Goal: Leave review/rating: Share an evaluation or opinion about a product, service, or content

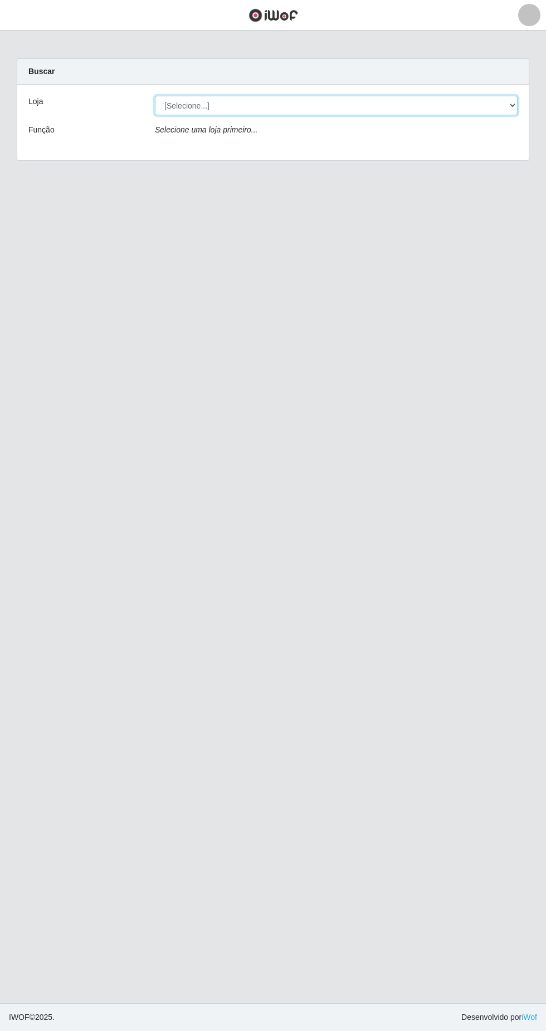
click at [373, 105] on select "[Selecione...] Extrabom - Loja 05 [GEOGRAPHIC_DATA]" at bounding box center [336, 105] width 363 height 19
select select "494"
click at [155, 96] on select "[Selecione...] Extrabom - Loja 05 [GEOGRAPHIC_DATA]" at bounding box center [336, 105] width 363 height 19
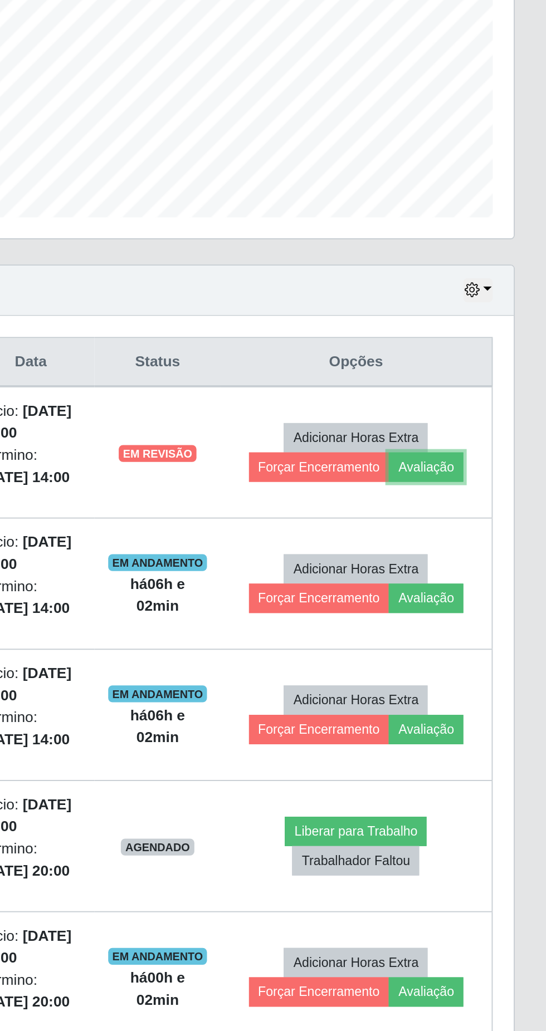
click at [482, 528] on button "Avaliação" at bounding box center [482, 531] width 40 height 16
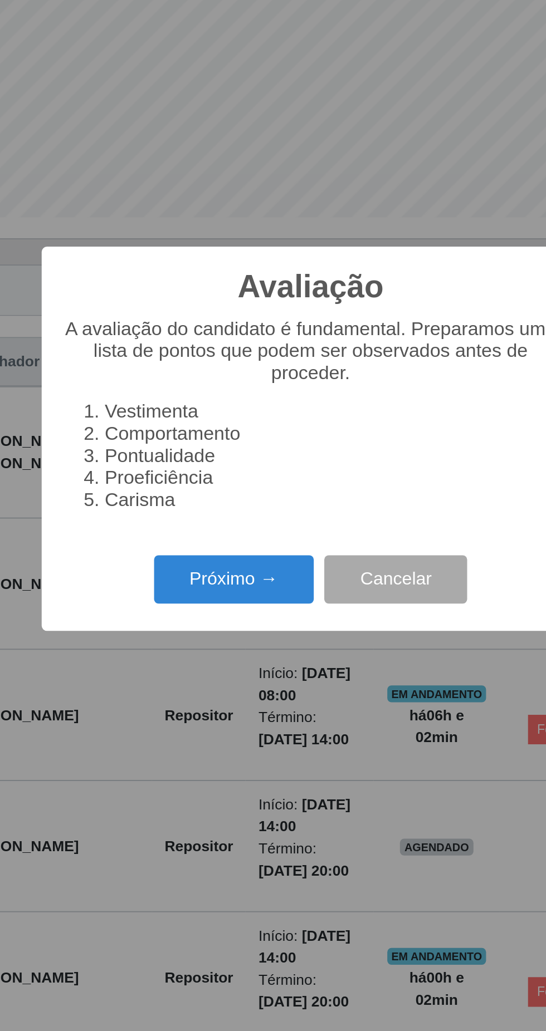
click at [222, 591] on button "Próximo →" at bounding box center [232, 590] width 85 height 26
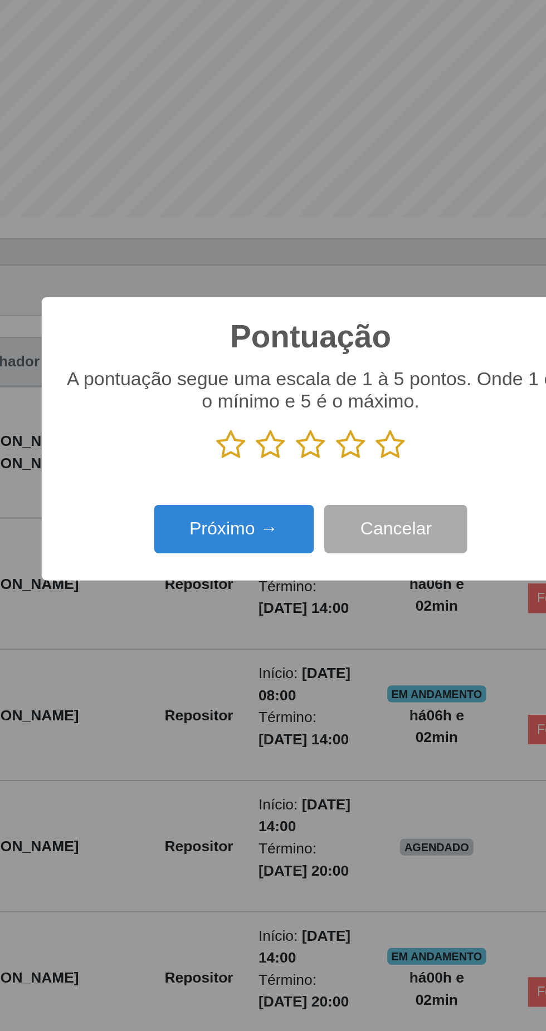
click at [314, 520] on icon at bounding box center [315, 519] width 16 height 17
click at [307, 527] on input "radio" at bounding box center [307, 527] width 0 height 0
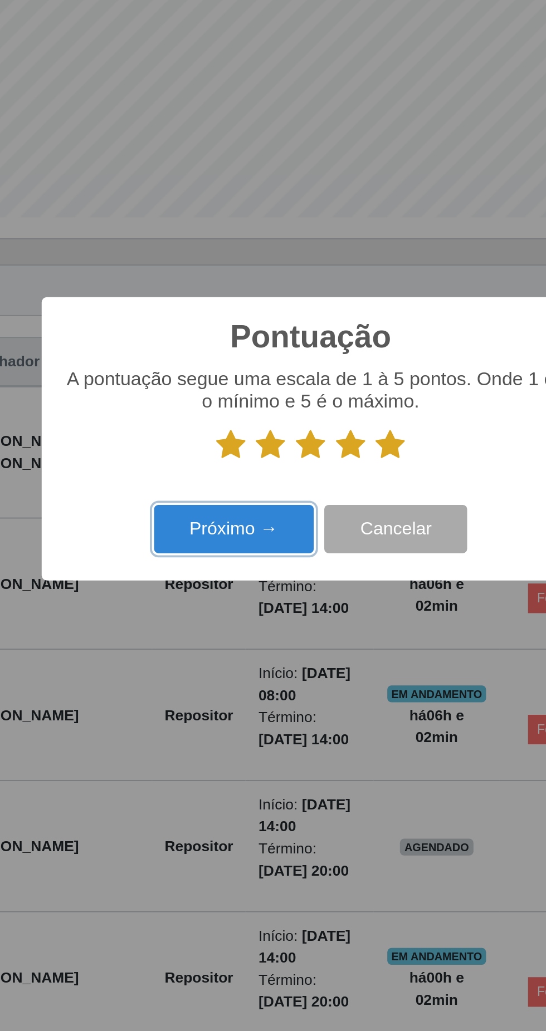
click at [215, 562] on button "Próximo →" at bounding box center [232, 564] width 85 height 26
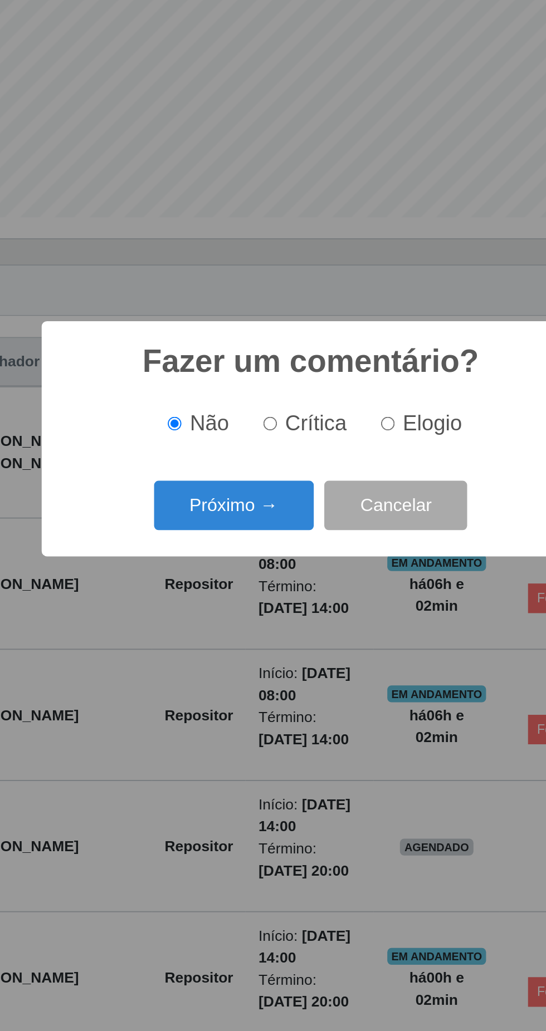
click at [222, 543] on button "Próximo →" at bounding box center [232, 551] width 85 height 26
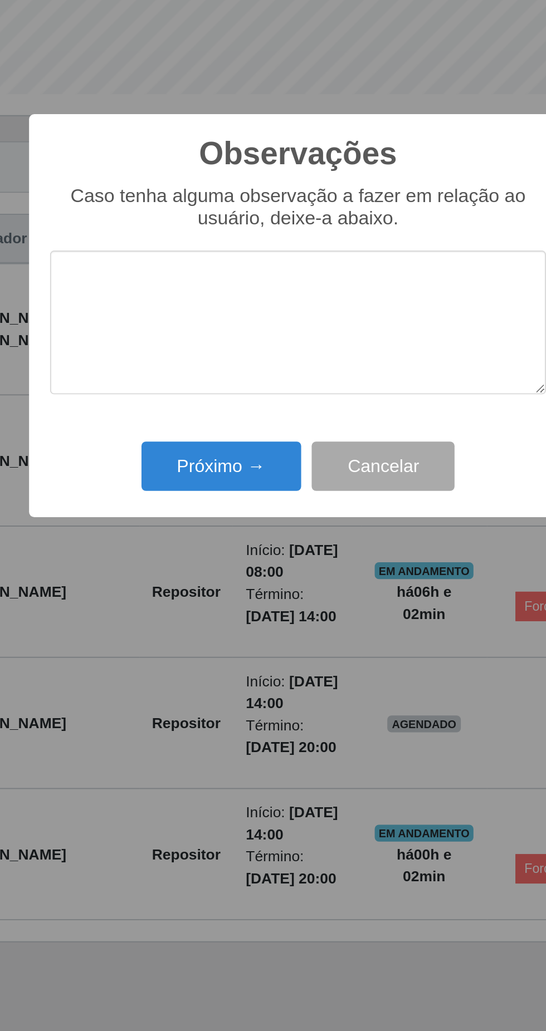
click at [223, 636] on div "Observações × Caso tenha alguma observação a fazer em relação ao usuário, deixe…" at bounding box center [273, 515] width 546 height 1031
click at [218, 599] on button "Próximo →" at bounding box center [232, 595] width 85 height 26
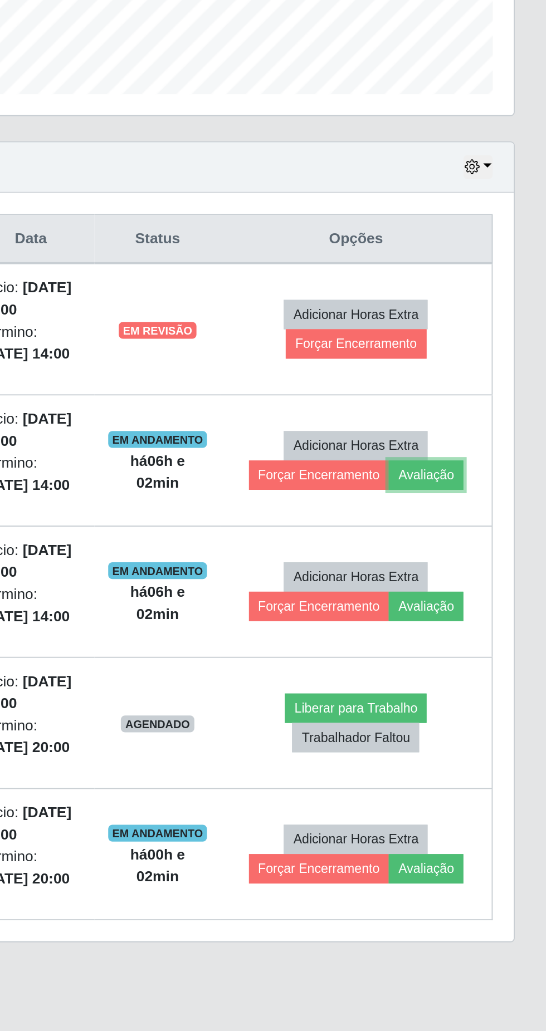
click at [487, 599] on button "Avaliação" at bounding box center [482, 601] width 40 height 16
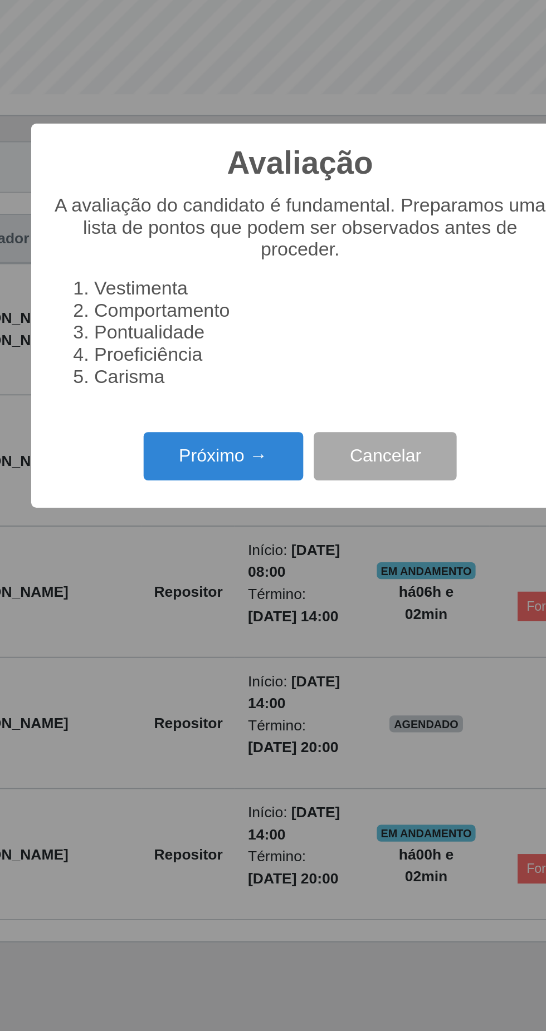
click at [220, 592] on button "Próximo →" at bounding box center [232, 590] width 85 height 26
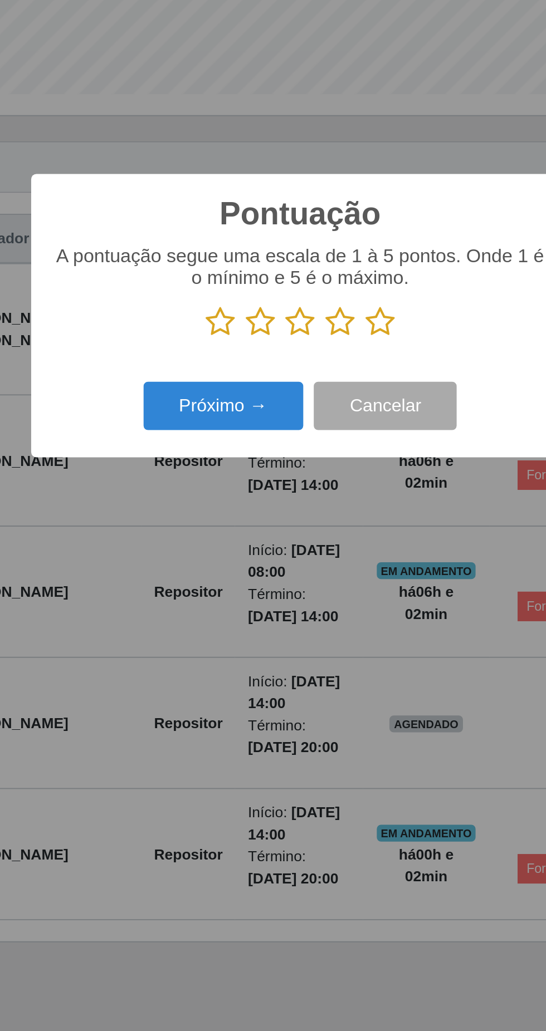
click at [312, 520] on icon at bounding box center [315, 519] width 16 height 17
click at [307, 527] on input "radio" at bounding box center [307, 527] width 0 height 0
click at [218, 553] on button "Próximo →" at bounding box center [232, 564] width 85 height 26
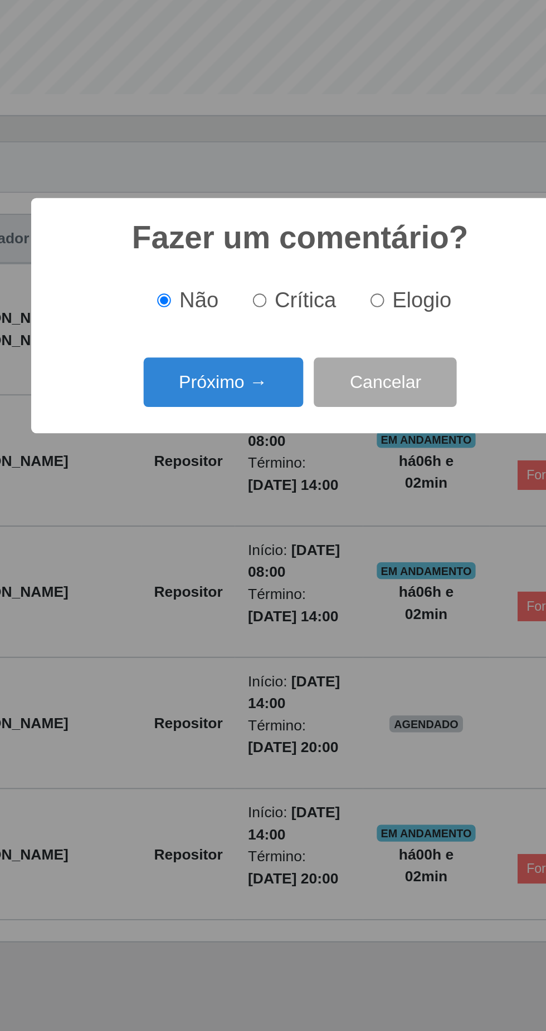
click at [217, 551] on button "Próximo →" at bounding box center [232, 551] width 85 height 26
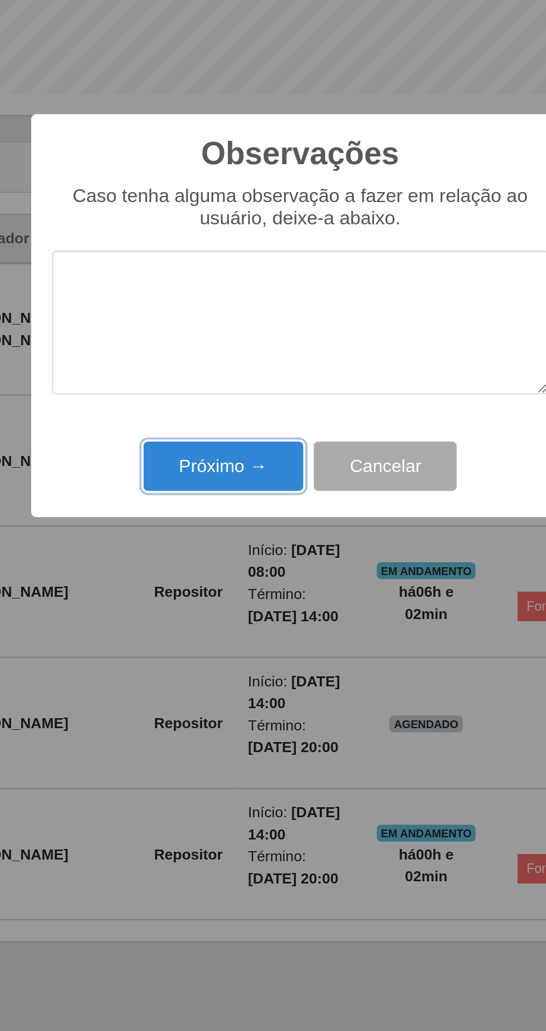
click at [221, 593] on button "Próximo →" at bounding box center [232, 595] width 85 height 26
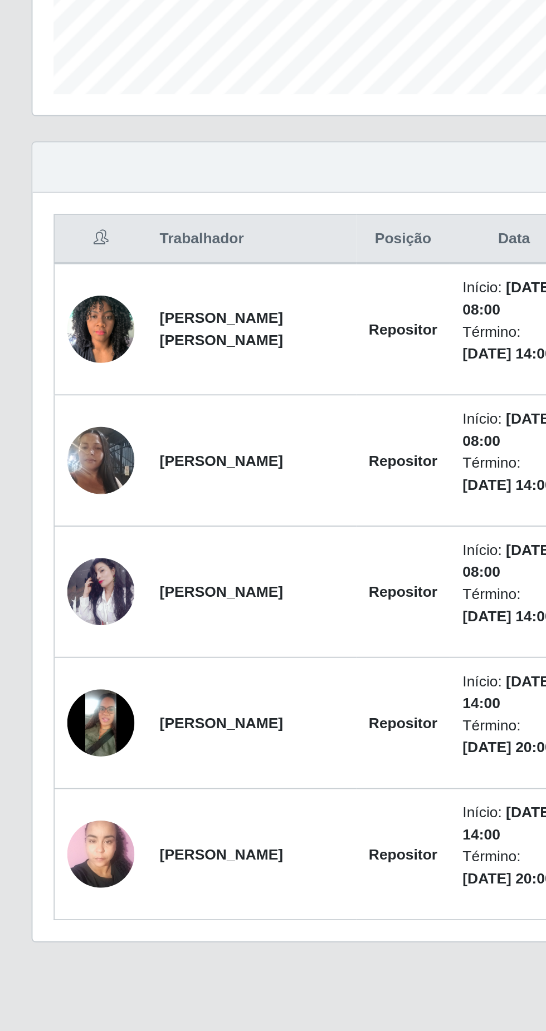
click at [54, 733] on img at bounding box center [54, 732] width 36 height 36
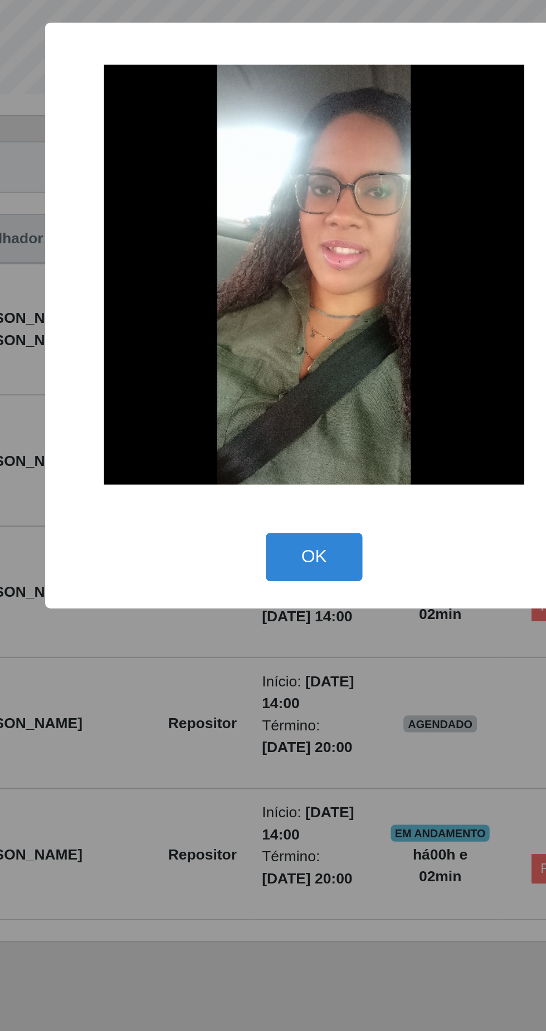
click at [276, 647] on button "OK" at bounding box center [273, 644] width 52 height 26
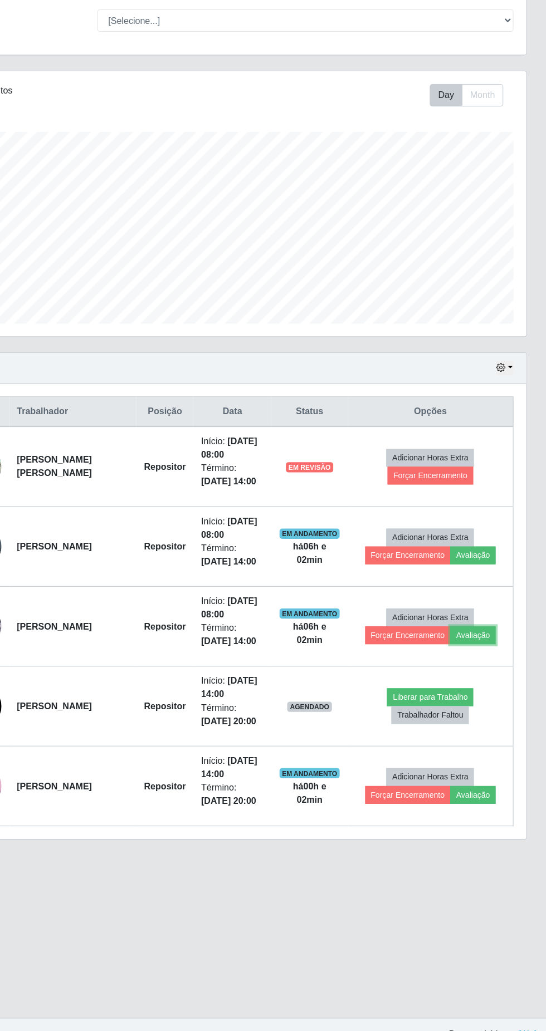
click at [480, 671] on button "Avaliação" at bounding box center [482, 670] width 40 height 16
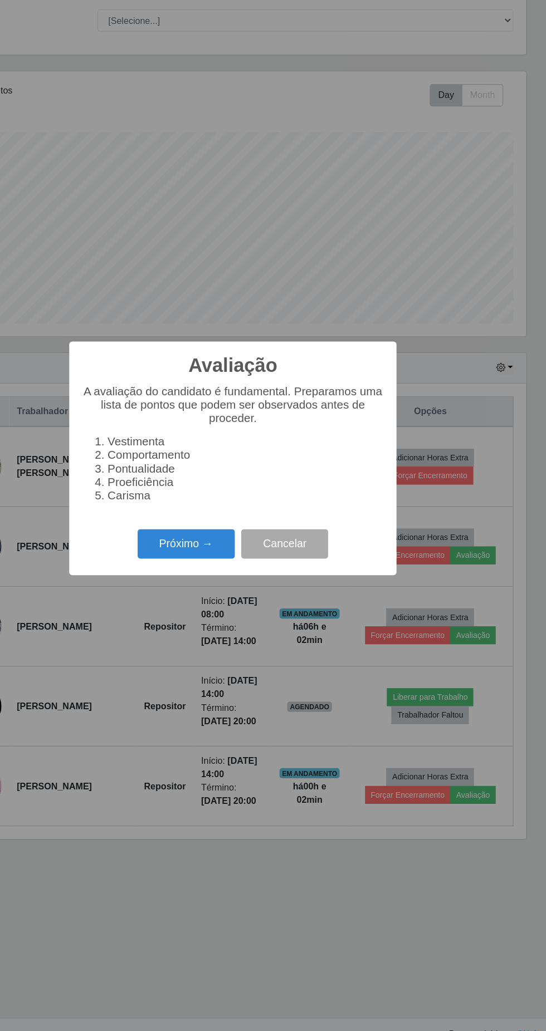
click at [206, 594] on button "Próximo →" at bounding box center [232, 590] width 85 height 26
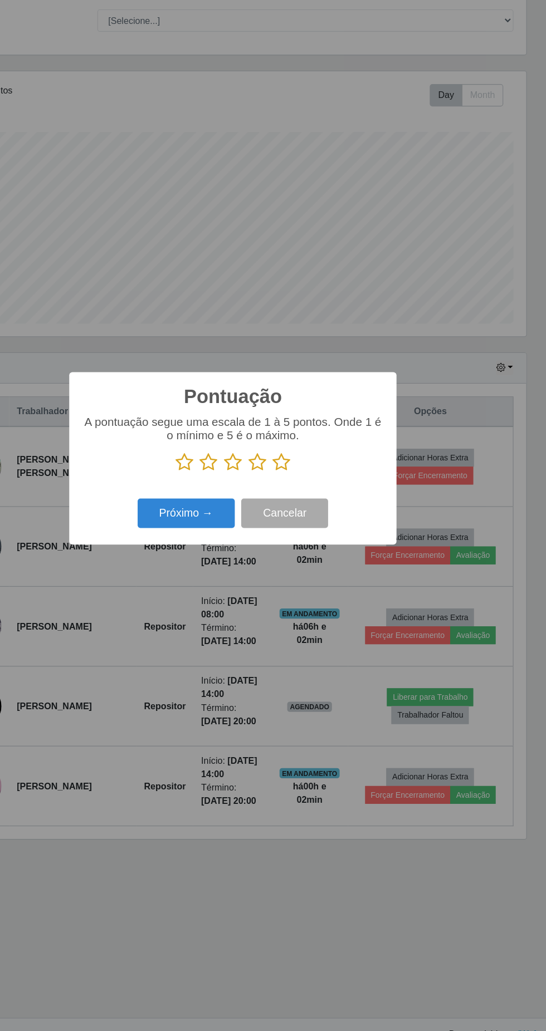
click at [321, 521] on icon at bounding box center [315, 519] width 16 height 17
click at [307, 527] on input "radio" at bounding box center [307, 527] width 0 height 0
click at [214, 557] on button "Próximo →" at bounding box center [232, 564] width 85 height 26
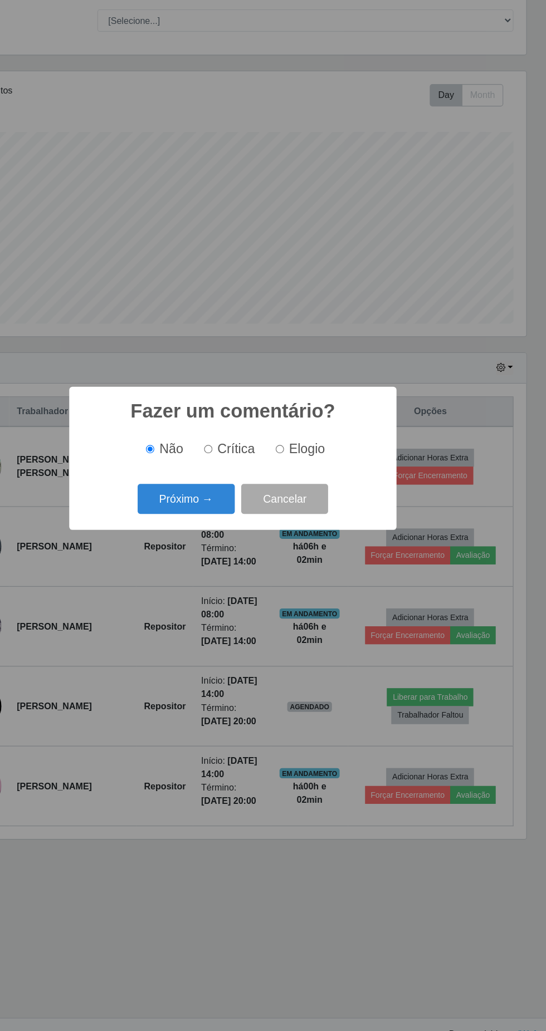
click at [227, 552] on button "Próximo →" at bounding box center [232, 551] width 85 height 26
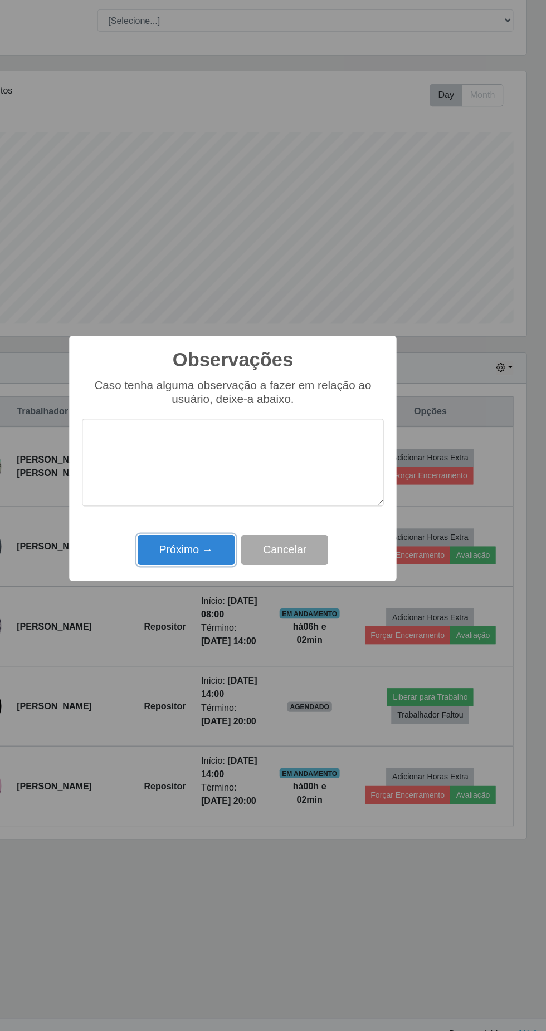
click at [218, 591] on button "Próximo →" at bounding box center [232, 595] width 85 height 26
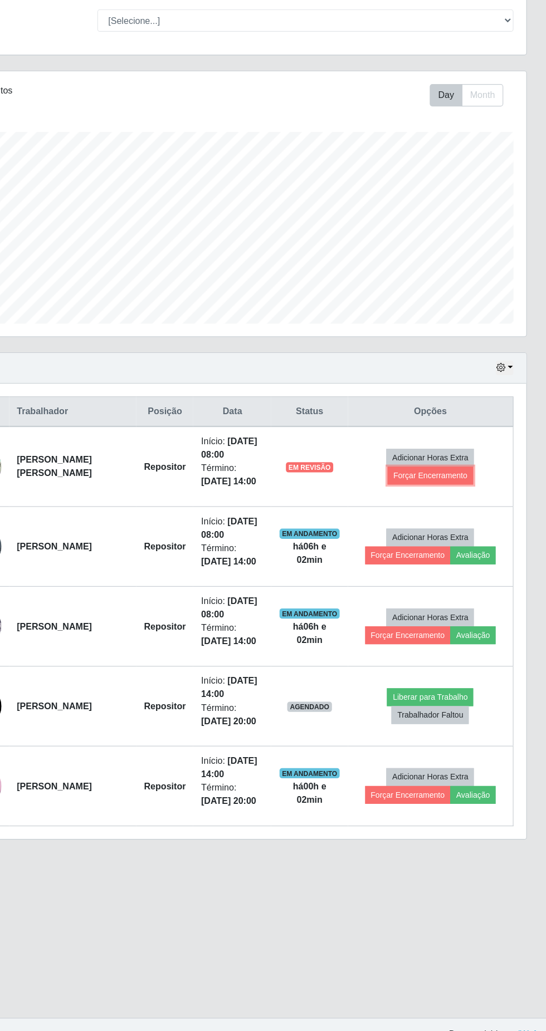
click at [451, 530] on button "Forçar Encerramento" at bounding box center [445, 531] width 75 height 16
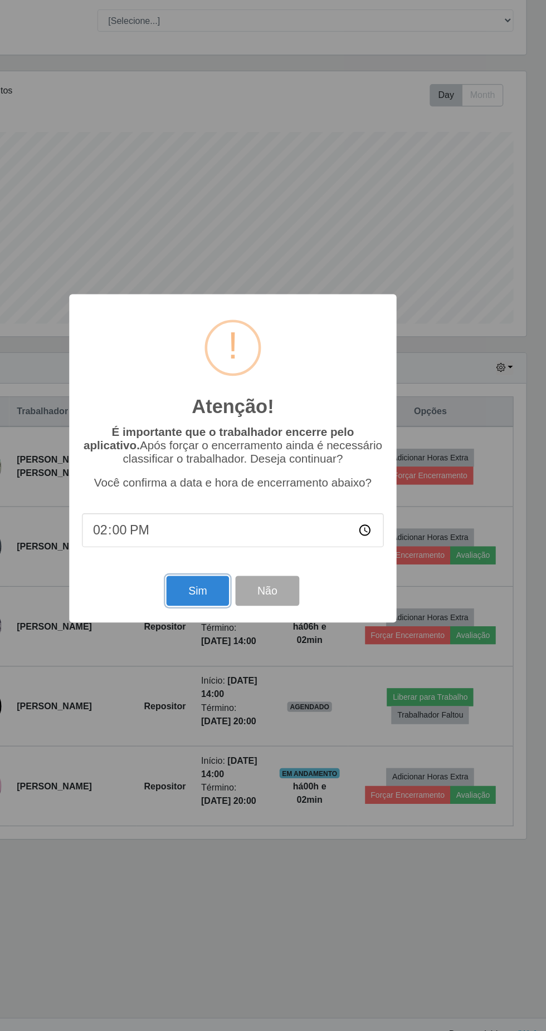
click at [230, 628] on button "Sim" at bounding box center [242, 631] width 54 height 26
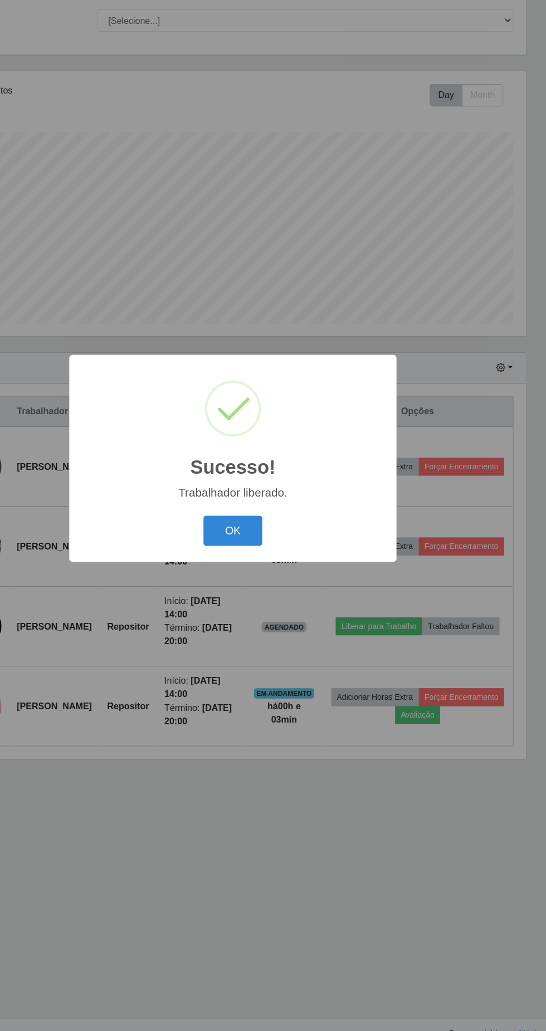
click at [272, 578] on button "OK" at bounding box center [273, 579] width 52 height 26
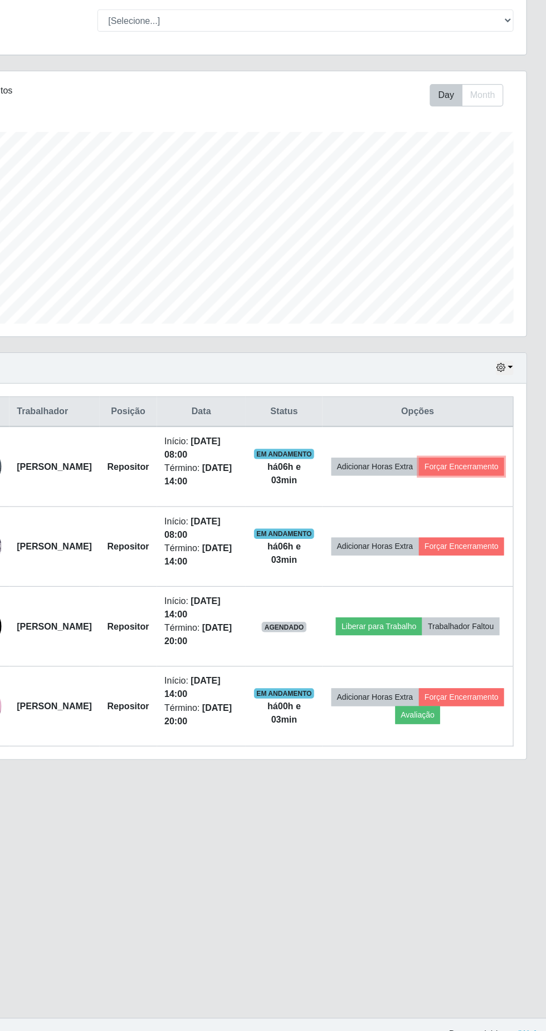
click at [449, 527] on button "Forçar Encerramento" at bounding box center [472, 523] width 75 height 16
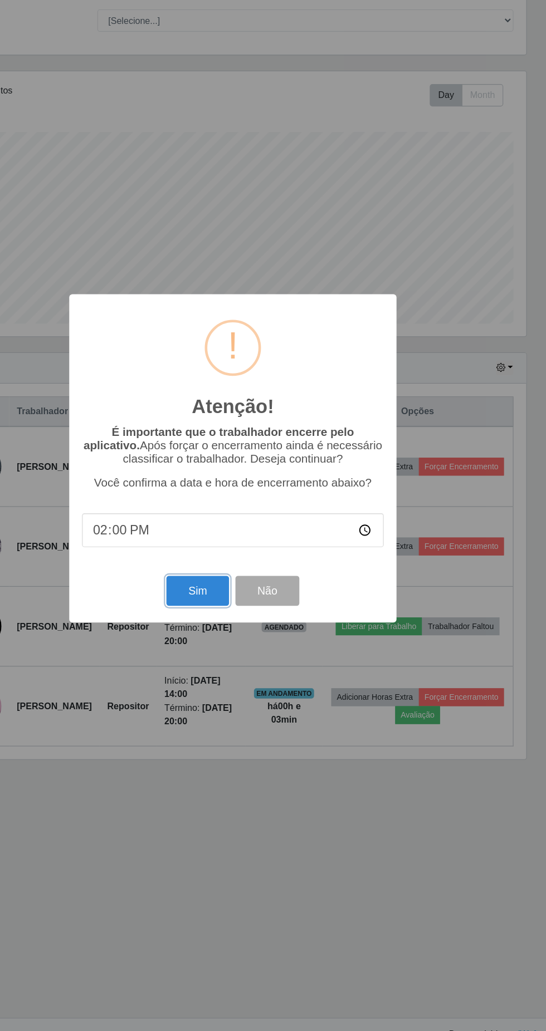
click at [237, 631] on button "Sim" at bounding box center [242, 631] width 54 height 26
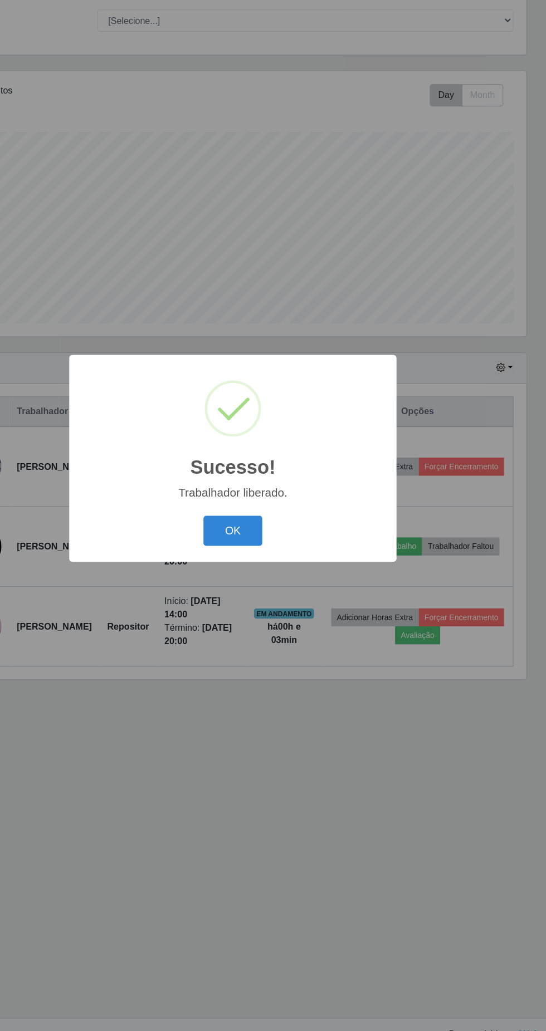
click at [273, 579] on button "OK" at bounding box center [273, 579] width 52 height 26
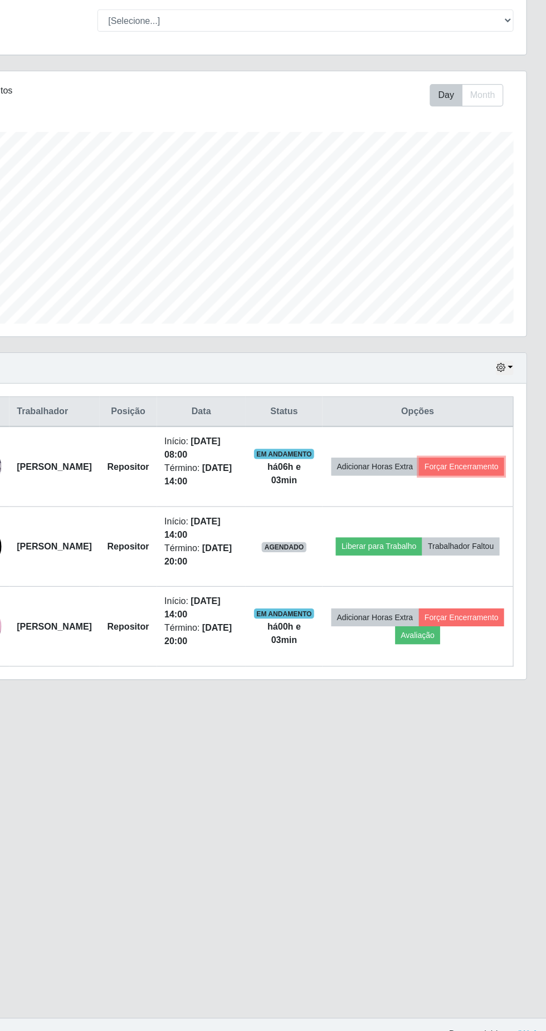
click at [450, 529] on button "Forçar Encerramento" at bounding box center [472, 523] width 75 height 16
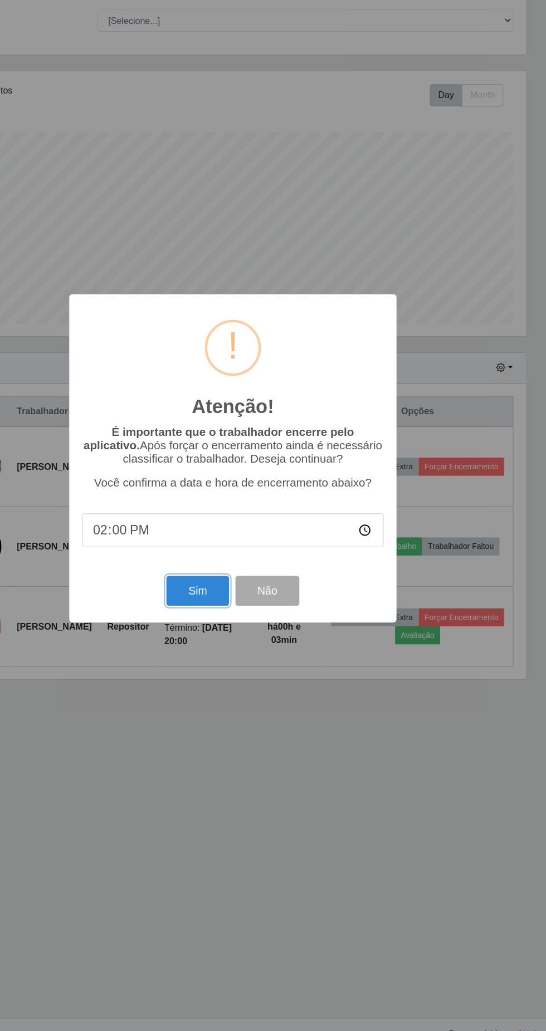
click at [226, 632] on button "Sim" at bounding box center [242, 631] width 54 height 26
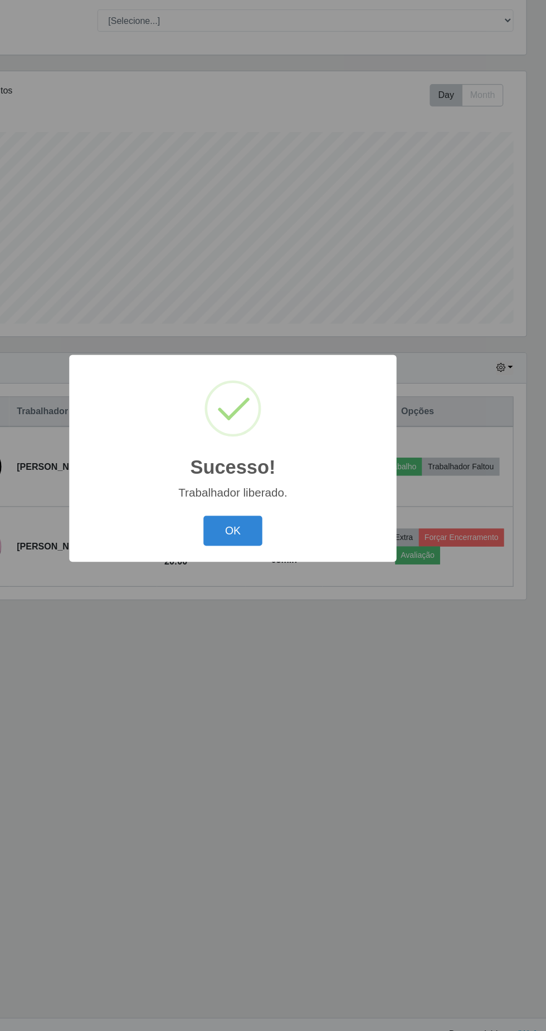
click at [290, 584] on button "OK" at bounding box center [273, 579] width 52 height 26
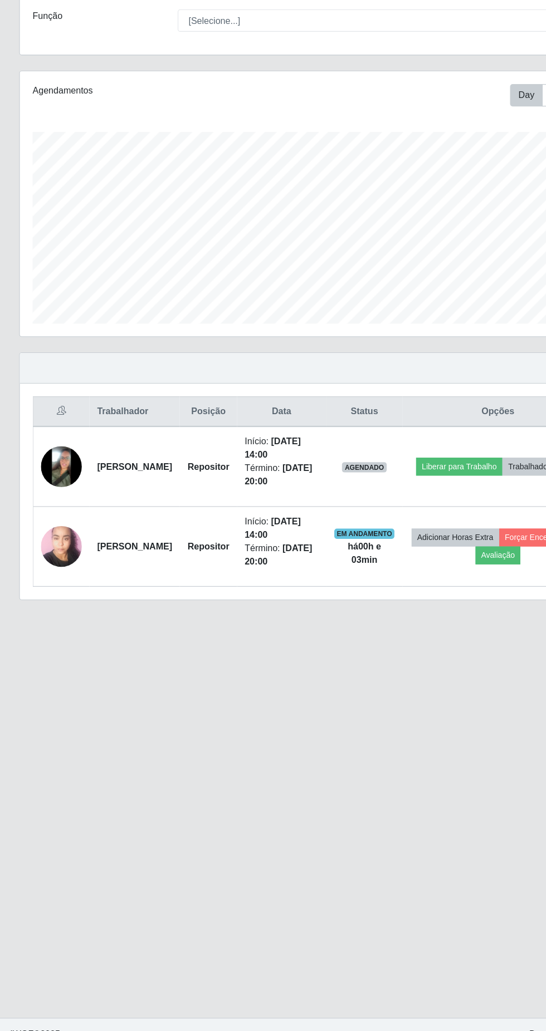
click at [47, 596] on img at bounding box center [54, 592] width 36 height 47
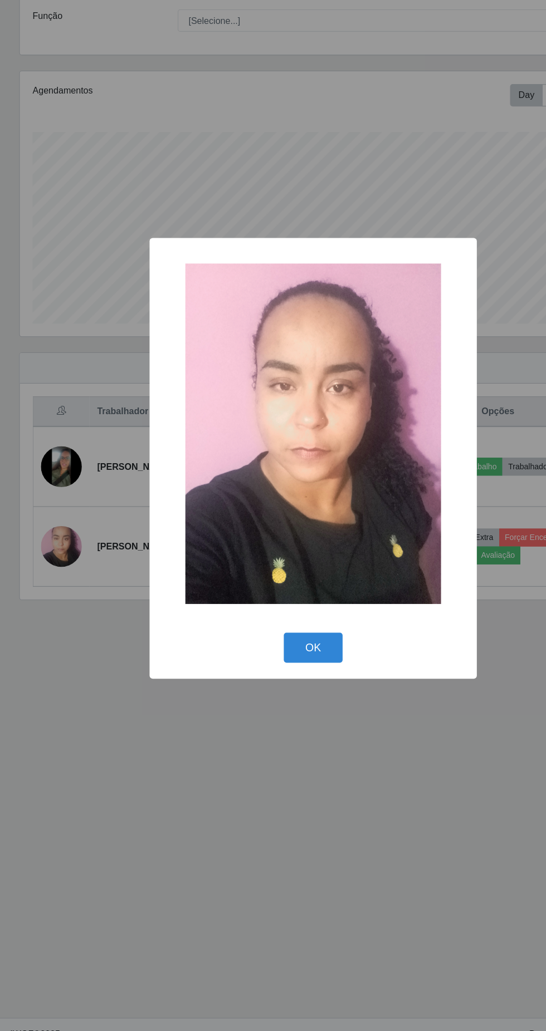
click at [259, 691] on button "OK" at bounding box center [273, 681] width 52 height 26
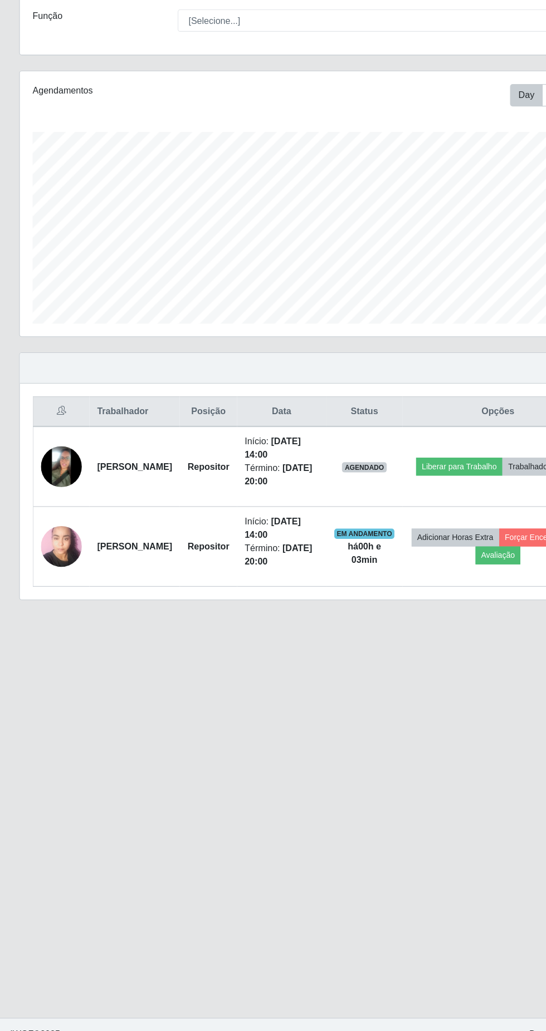
click at [61, 526] on img at bounding box center [54, 523] width 36 height 36
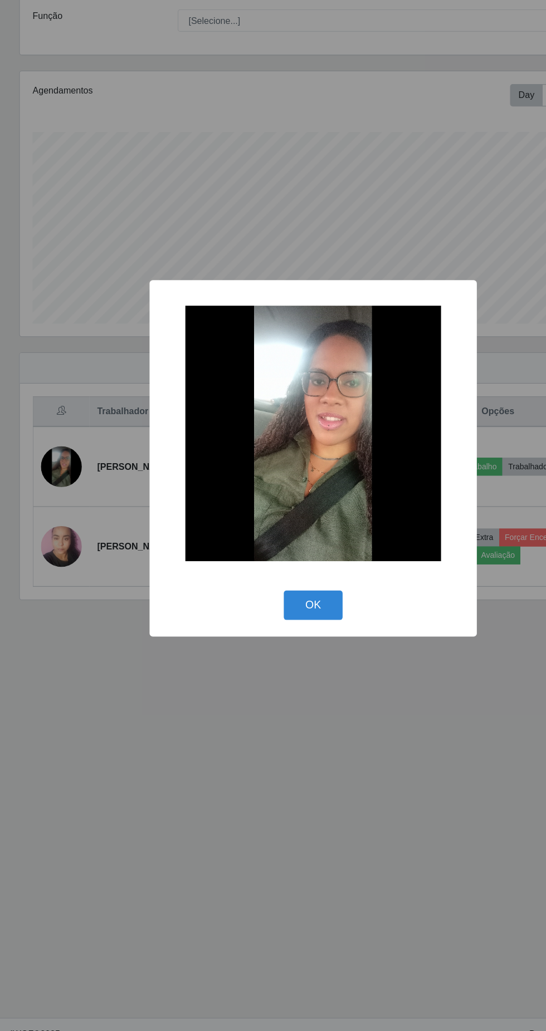
click at [273, 651] on button "OK" at bounding box center [273, 644] width 52 height 26
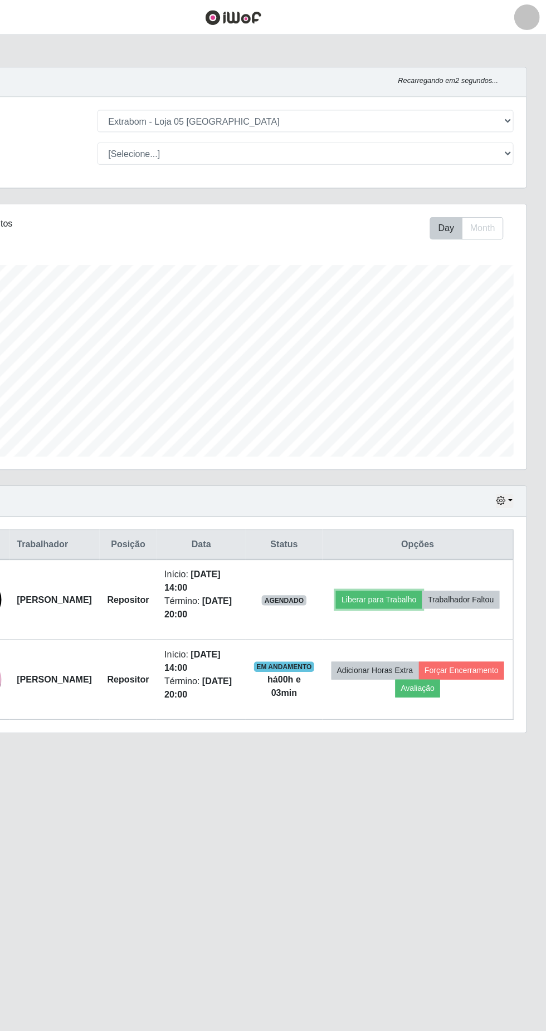
click at [438, 515] on button "Liberar para Trabalho" at bounding box center [400, 523] width 75 height 16
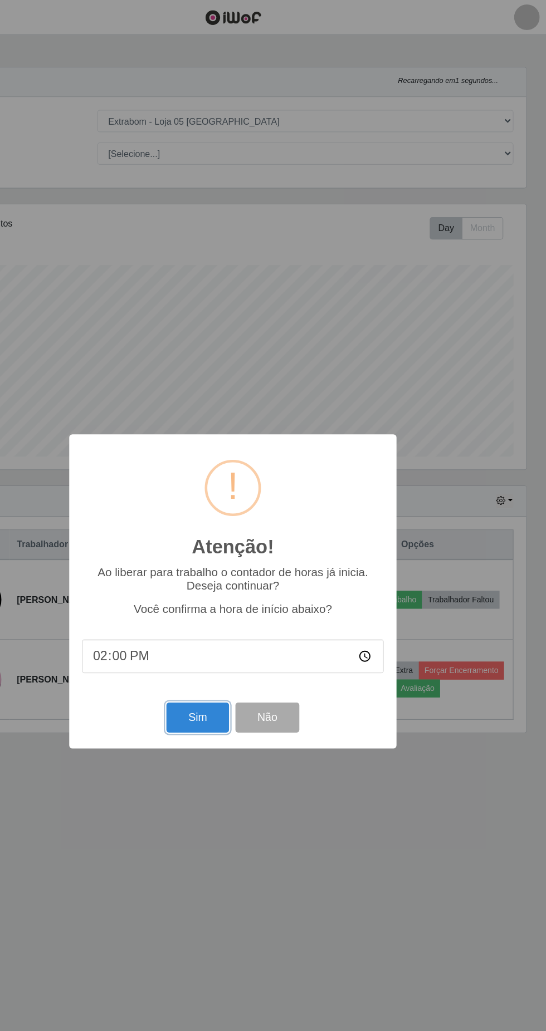
click at [223, 631] on button "Sim" at bounding box center [242, 626] width 54 height 26
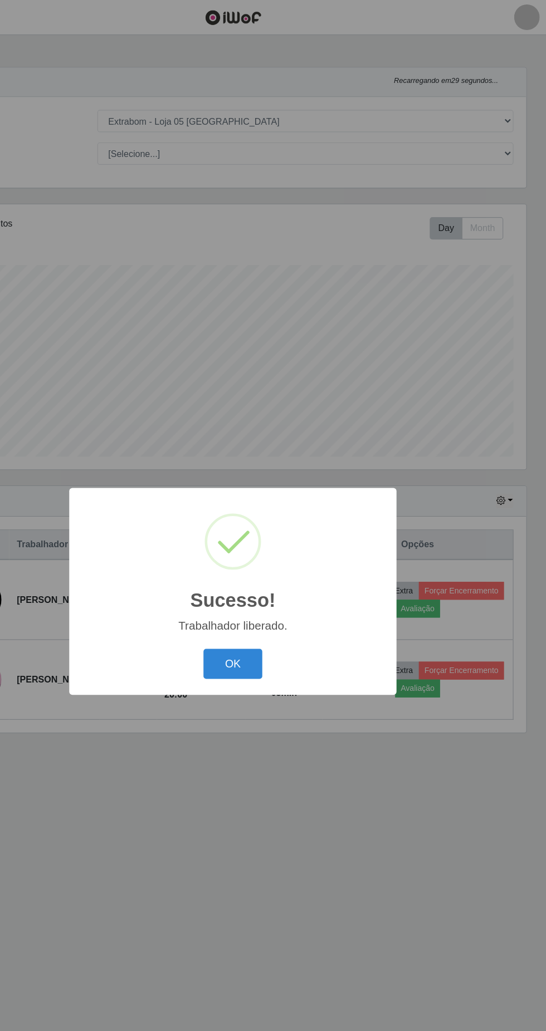
click at [270, 574] on button "OK" at bounding box center [273, 579] width 52 height 26
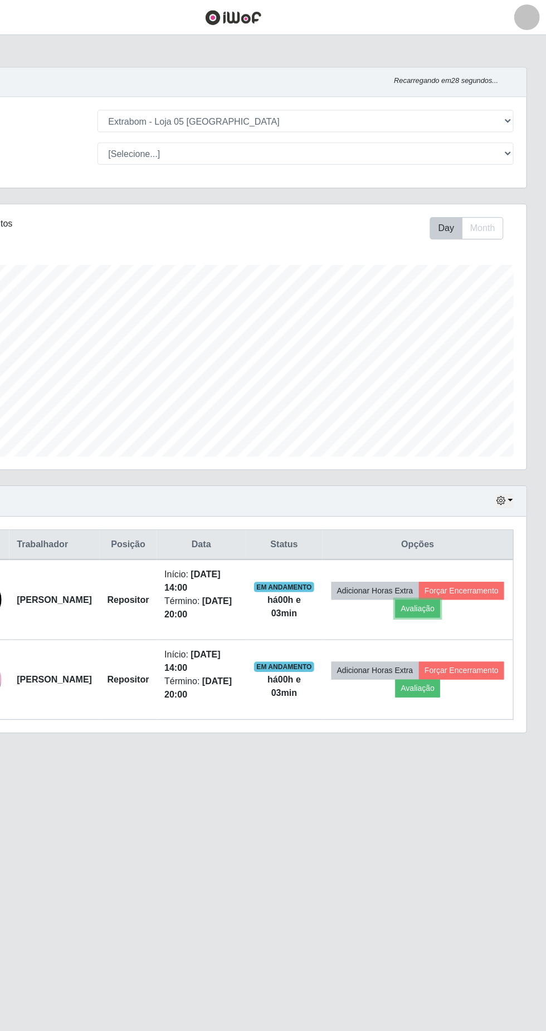
click at [454, 528] on button "Avaliação" at bounding box center [434, 531] width 40 height 16
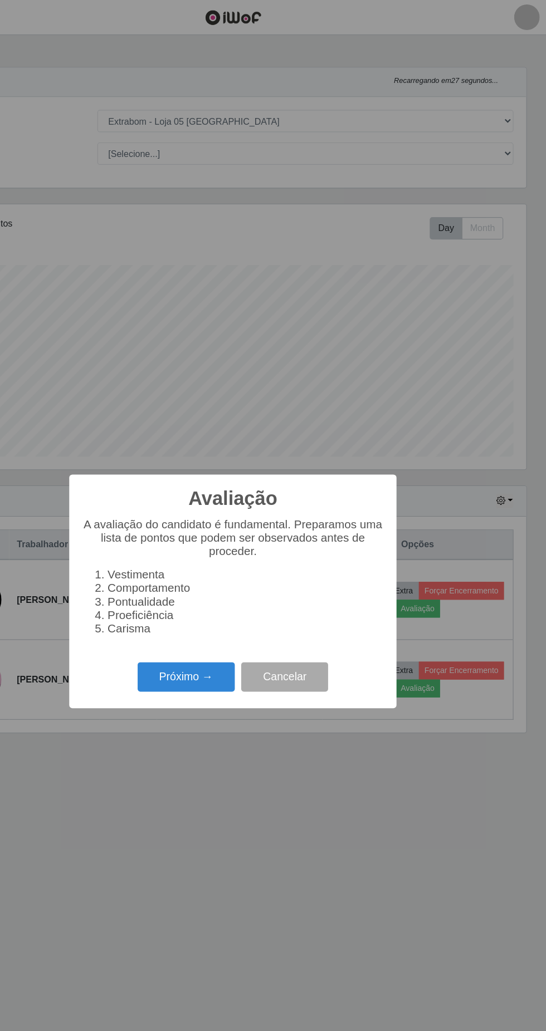
click at [209, 584] on button "Próximo →" at bounding box center [232, 590] width 85 height 26
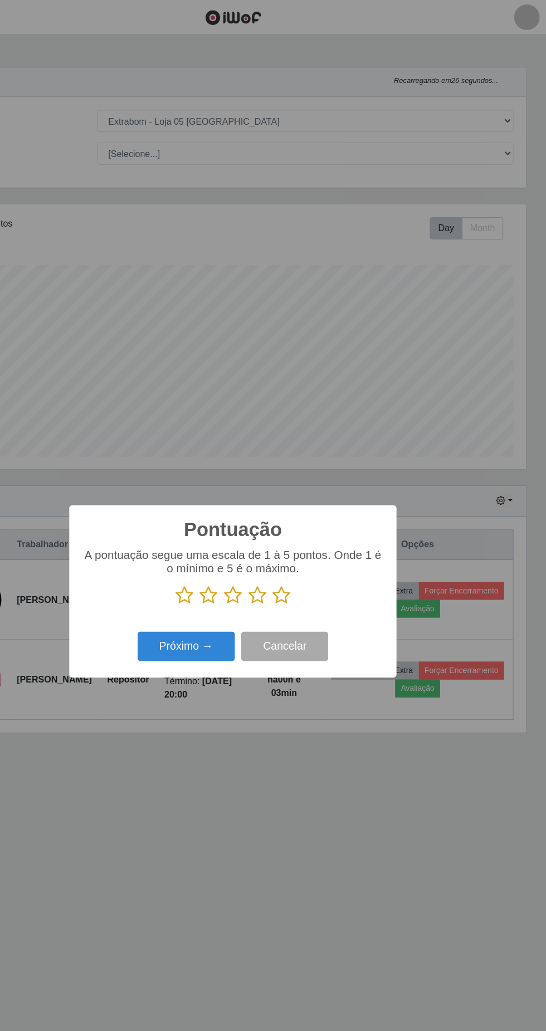
click at [313, 526] on icon at bounding box center [315, 519] width 16 height 17
click at [307, 527] on input "radio" at bounding box center [307, 527] width 0 height 0
click at [235, 564] on button "Próximo →" at bounding box center [232, 564] width 85 height 26
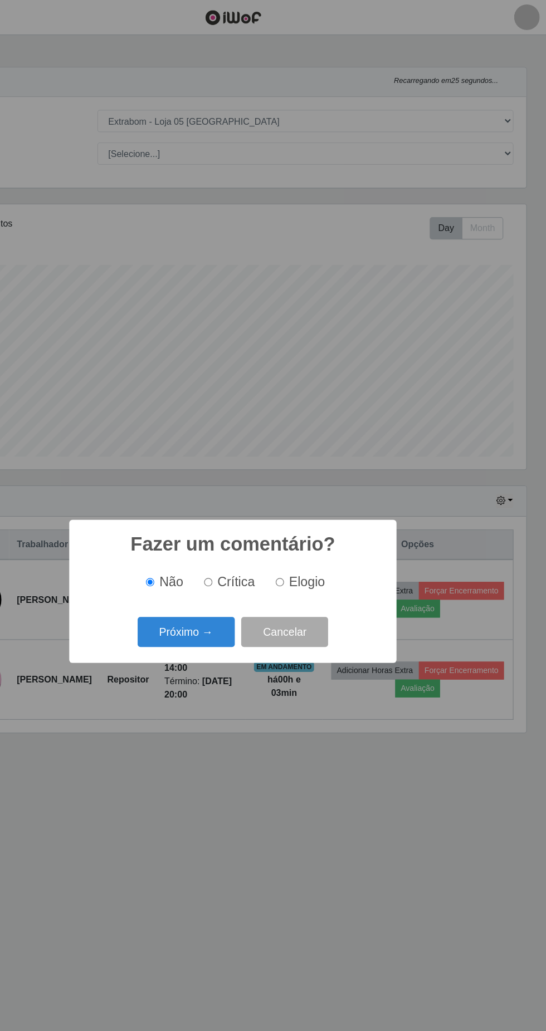
click at [228, 549] on button "Próximo →" at bounding box center [232, 551] width 85 height 26
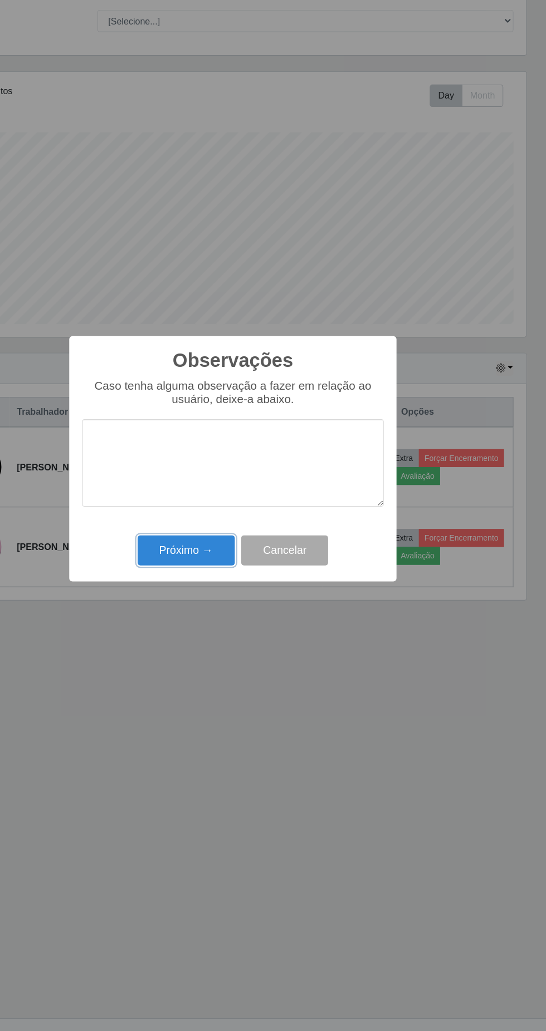
click at [210, 594] on button "Próximo →" at bounding box center [232, 595] width 85 height 26
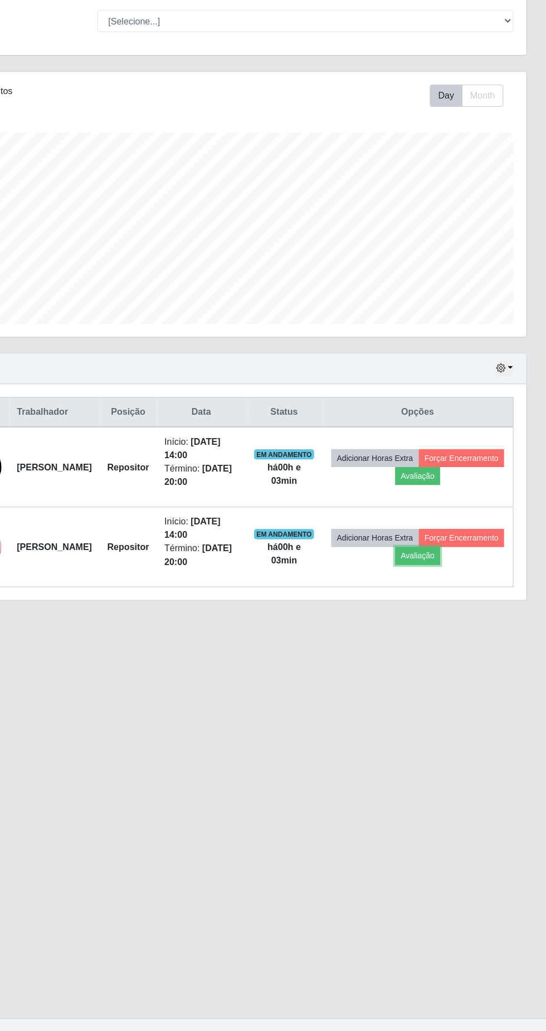
click at [454, 600] on button "Avaliação" at bounding box center [434, 601] width 40 height 16
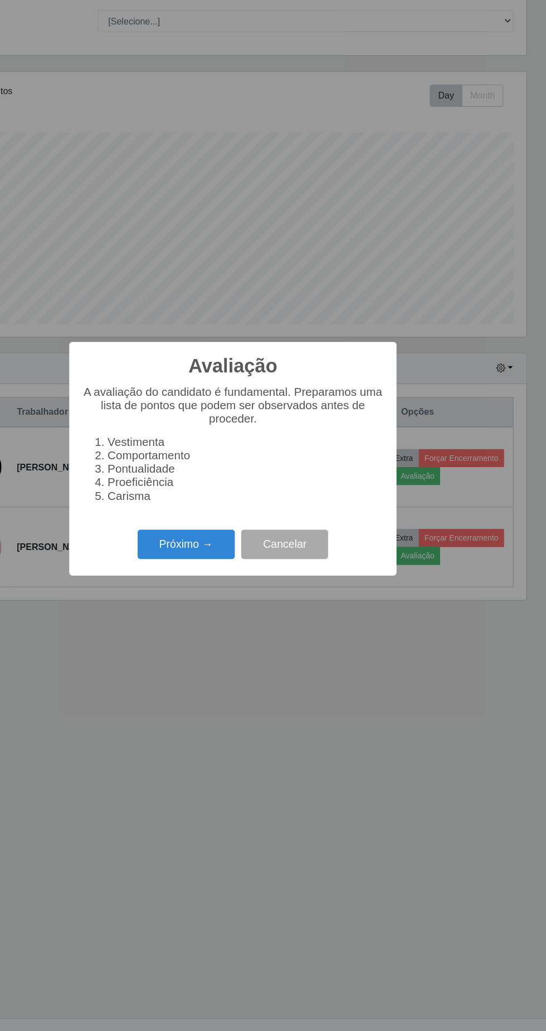
click at [227, 593] on button "Próximo →" at bounding box center [232, 590] width 85 height 26
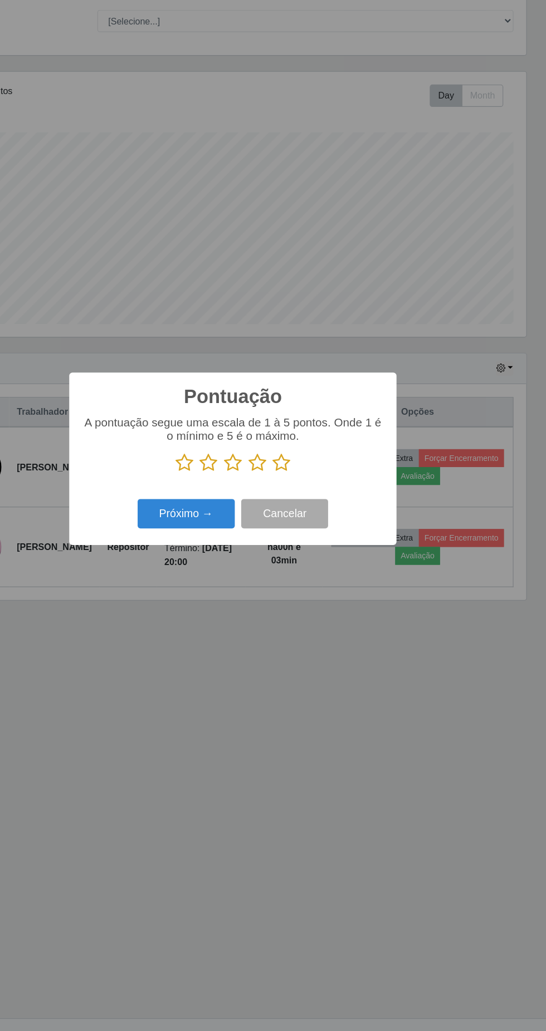
click at [319, 521] on icon at bounding box center [315, 519] width 16 height 17
click at [307, 527] on input "radio" at bounding box center [307, 527] width 0 height 0
click at [220, 563] on button "Próximo →" at bounding box center [232, 564] width 85 height 26
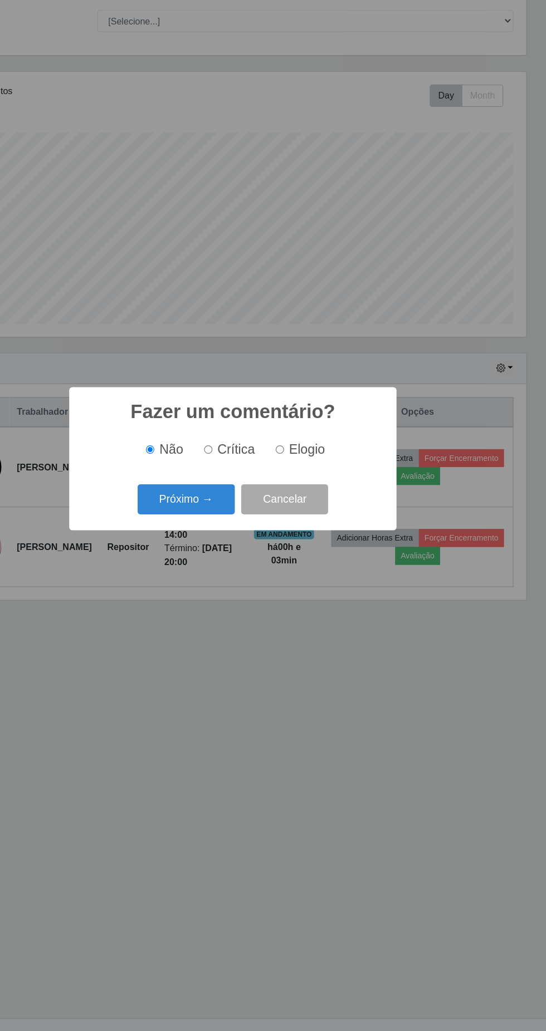
click at [218, 551] on button "Próximo →" at bounding box center [232, 551] width 85 height 26
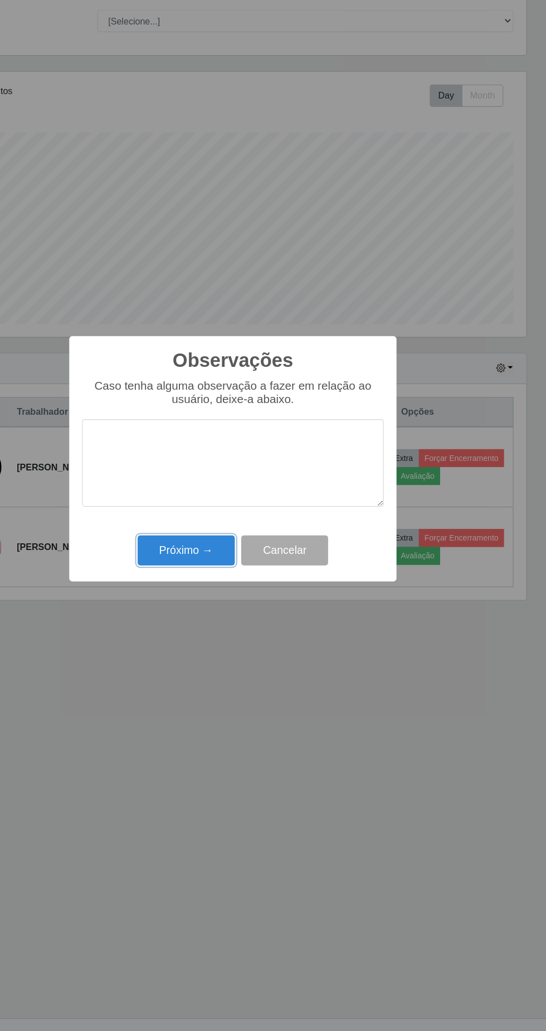
click at [222, 595] on button "Próximo →" at bounding box center [232, 595] width 85 height 26
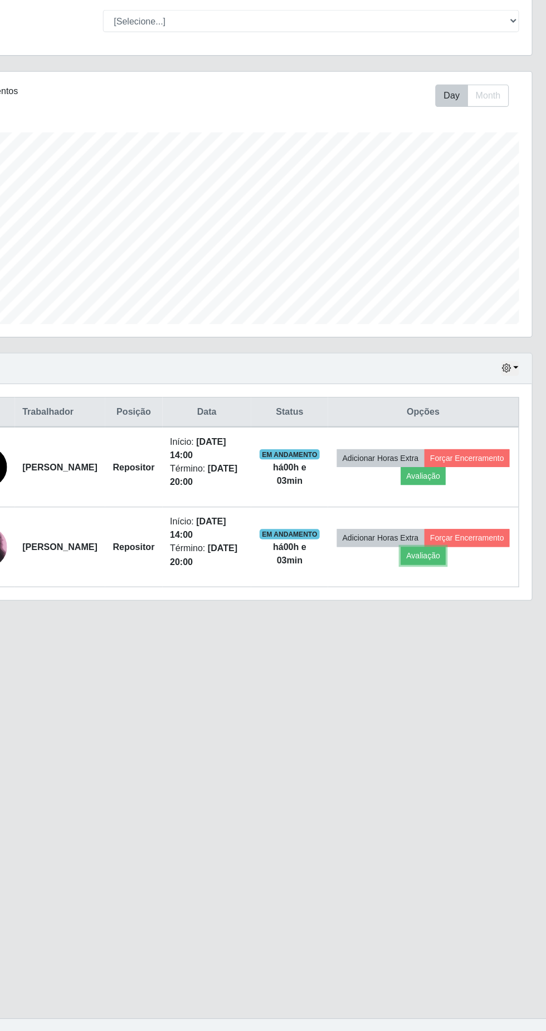
scroll to position [1, 0]
